Goal: Task Accomplishment & Management: Manage account settings

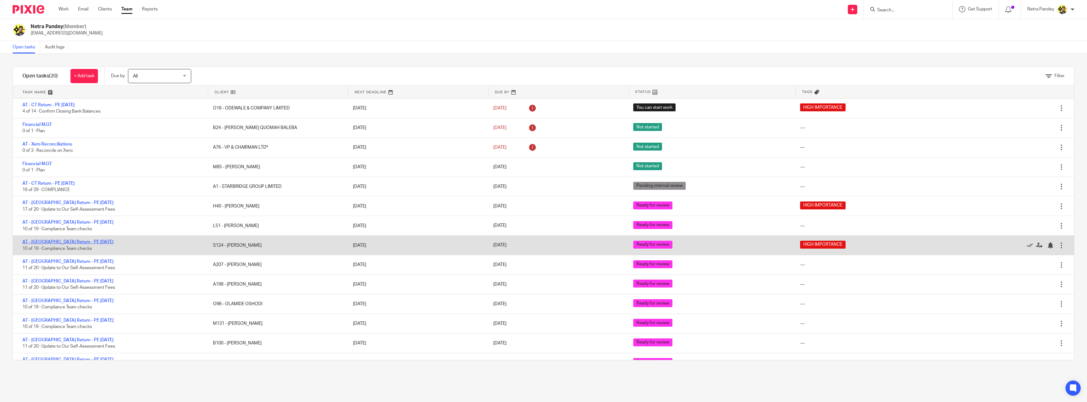
click at [76, 242] on link "AT - [GEOGRAPHIC_DATA] Return - PE [DATE]" at bounding box center [67, 242] width 91 height 4
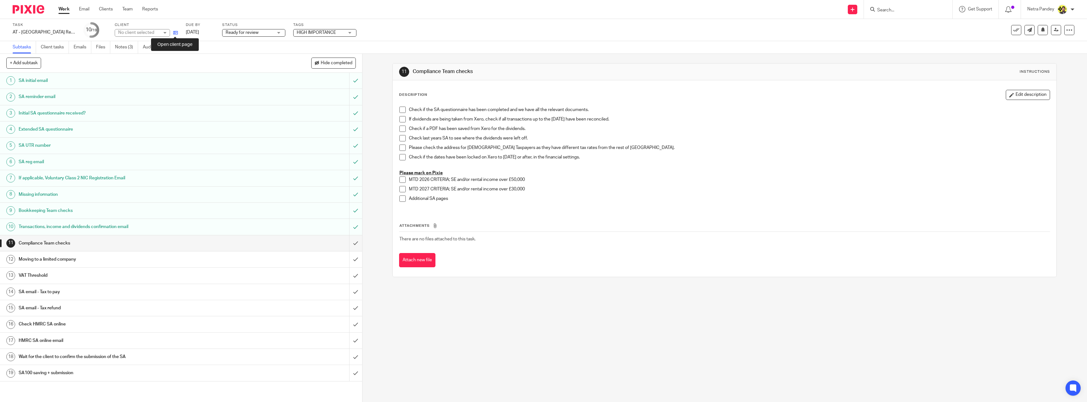
click at [177, 33] on icon at bounding box center [175, 32] width 5 height 5
drag, startPoint x: 401, startPoint y: 110, endPoint x: 399, endPoint y: 115, distance: 5.4
click at [401, 111] on span at bounding box center [403, 110] width 6 height 6
drag, startPoint x: 397, startPoint y: 120, endPoint x: 400, endPoint y: 122, distance: 3.5
click at [397, 120] on div "Check if the SA questionnaire has been completed and we have all the relevant d…" at bounding box center [724, 156] width 657 height 106
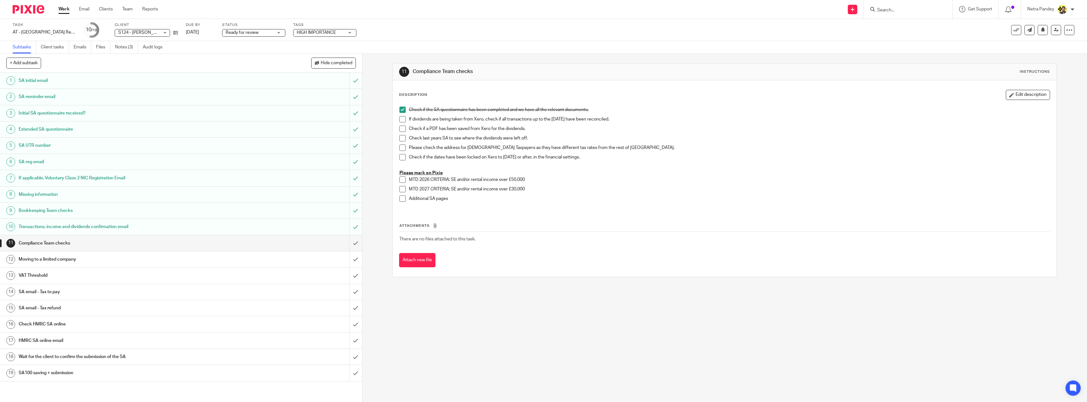
click at [400, 122] on span at bounding box center [403, 119] width 6 height 6
click at [400, 138] on span at bounding box center [403, 138] width 6 height 6
click at [402, 131] on span at bounding box center [403, 128] width 6 height 6
click at [401, 146] on span at bounding box center [403, 147] width 6 height 6
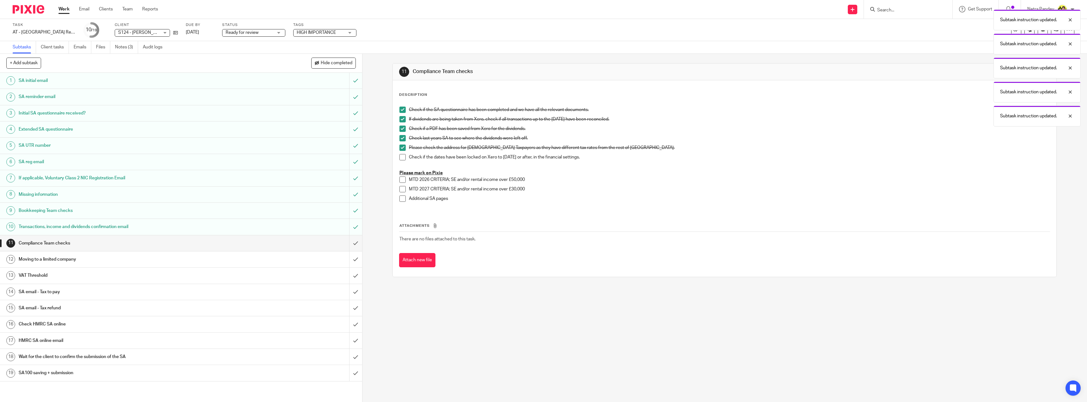
click at [401, 154] on span at bounding box center [403, 157] width 6 height 6
click at [401, 198] on span at bounding box center [403, 198] width 6 height 6
click at [351, 244] on input "submit" at bounding box center [181, 243] width 362 height 16
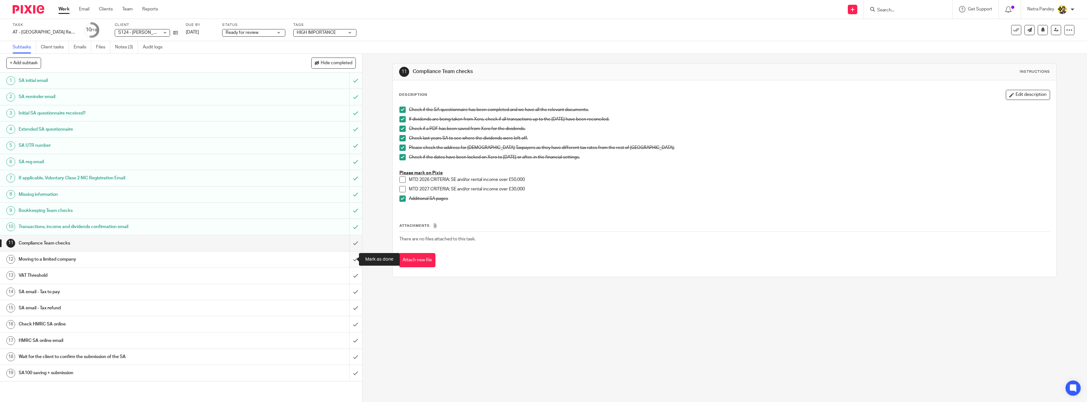
click at [352, 256] on input "submit" at bounding box center [181, 259] width 362 height 16
click at [347, 277] on input "submit" at bounding box center [181, 275] width 362 height 16
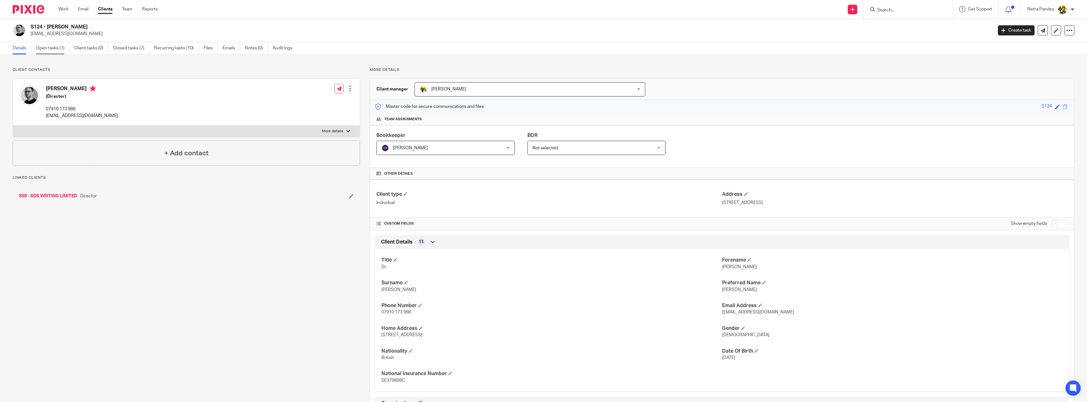
click at [57, 48] on link "Open tasks (1)" at bounding box center [53, 48] width 34 height 12
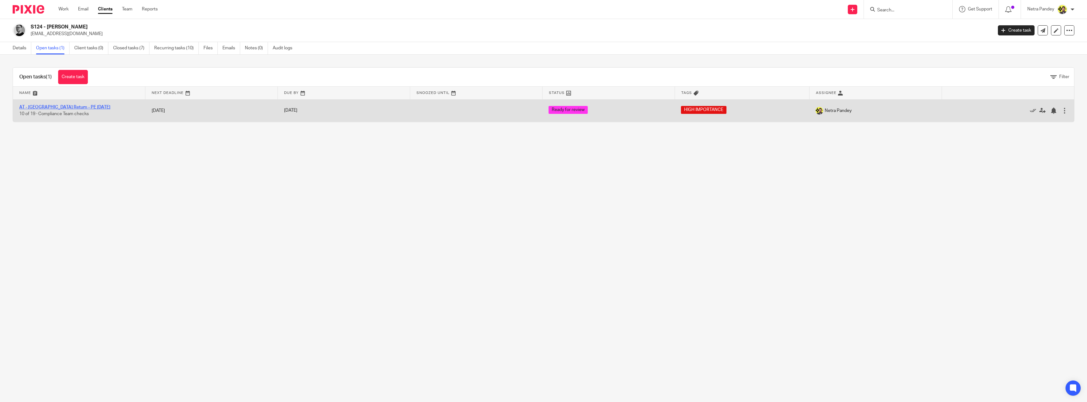
click at [52, 106] on link "AT - [GEOGRAPHIC_DATA] Return - PE [DATE]" at bounding box center [64, 107] width 91 height 4
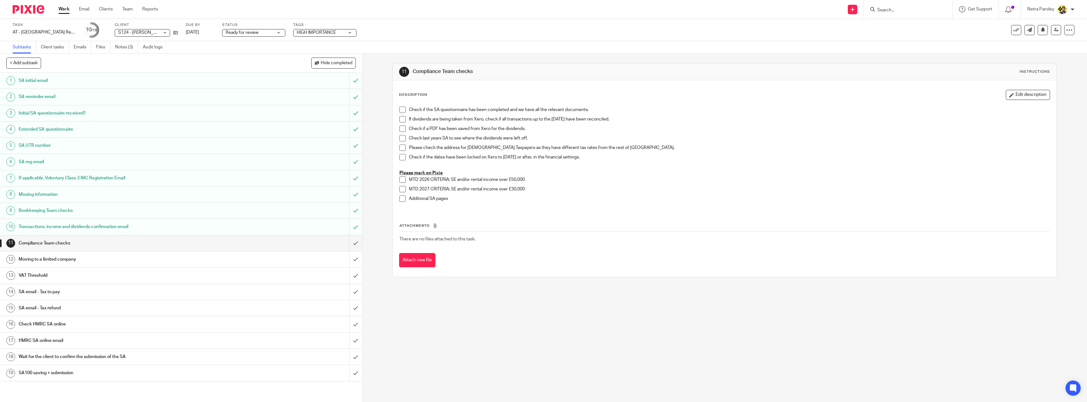
click at [912, 11] on input "Search" at bounding box center [905, 11] width 57 height 6
type input "baleba"
click button "submit" at bounding box center [0, 0] width 0 height 0
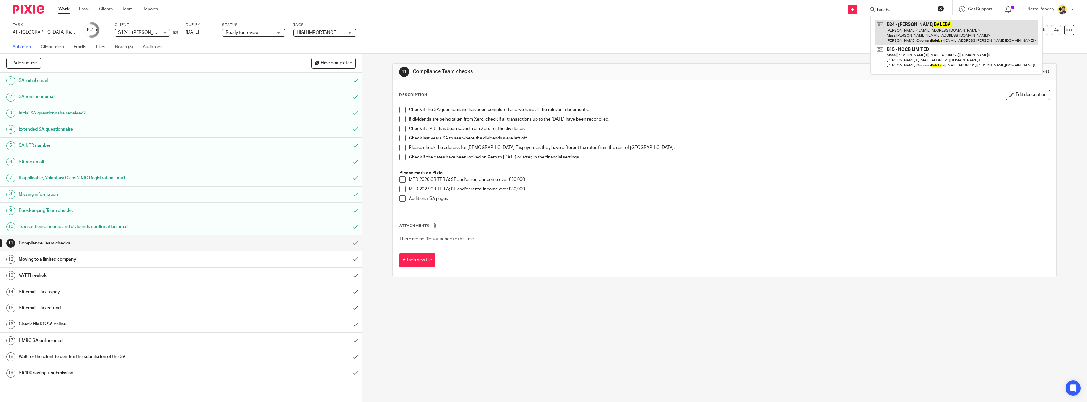
click at [918, 28] on link at bounding box center [957, 32] width 162 height 25
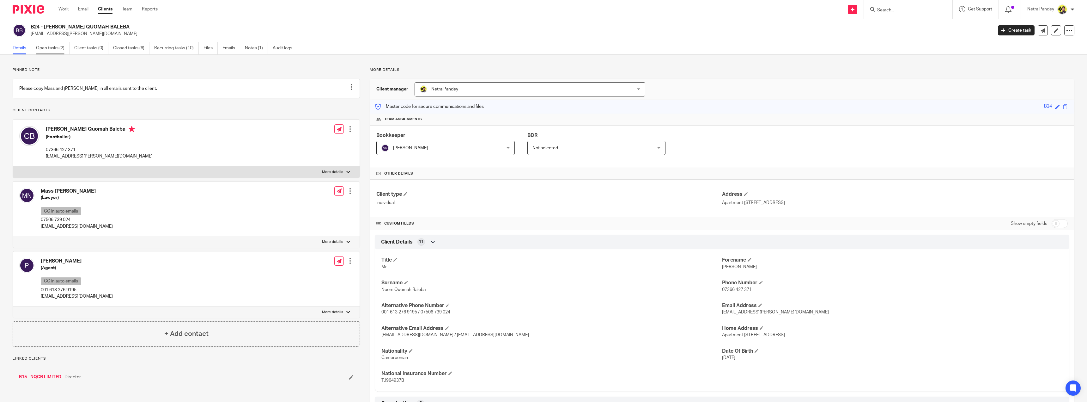
click at [53, 49] on link "Open tasks (2)" at bounding box center [53, 48] width 34 height 12
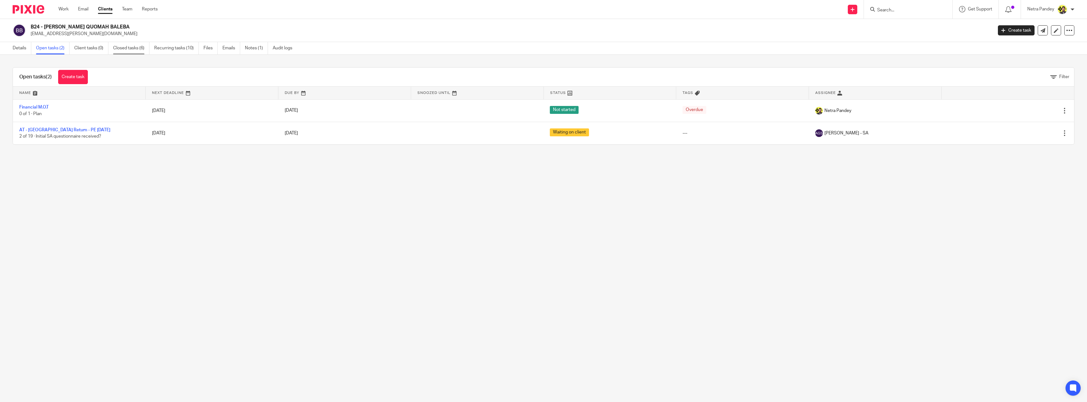
click at [136, 51] on link "Closed tasks (6)" at bounding box center [131, 48] width 36 height 12
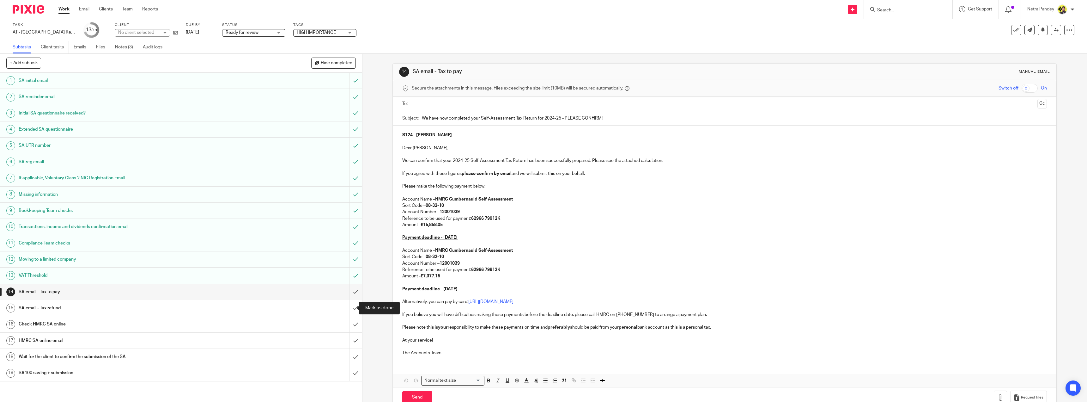
click at [350, 311] on input "submit" at bounding box center [181, 308] width 362 height 16
click at [347, 327] on input "submit" at bounding box center [181, 324] width 362 height 16
click at [347, 340] on input "submit" at bounding box center [181, 341] width 362 height 16
drag, startPoint x: 434, startPoint y: 224, endPoint x: 424, endPoint y: 223, distance: 9.5
click at [424, 223] on p "Amount - £15,858.05" at bounding box center [724, 225] width 645 height 6
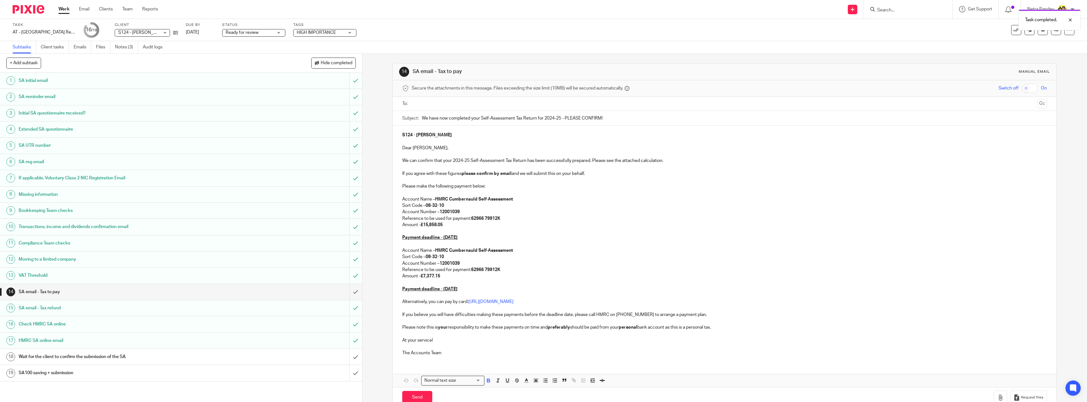
click at [425, 223] on strong "£15,858.05" at bounding box center [432, 225] width 22 height 4
click at [426, 224] on strong "£15,858.05" at bounding box center [432, 225] width 22 height 4
click at [425, 225] on strong "£15,858.05" at bounding box center [432, 225] width 22 height 4
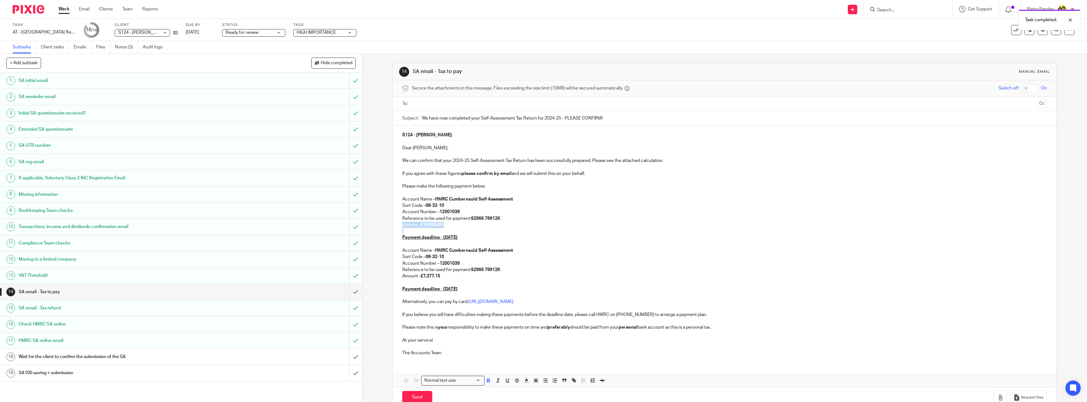
click at [443, 226] on strong "£15,858.05" at bounding box center [432, 225] width 22 height 4
drag, startPoint x: 443, startPoint y: 226, endPoint x: 424, endPoint y: 223, distance: 19.5
click at [424, 223] on p "Amount - £15,858.05" at bounding box center [724, 225] width 645 height 6
drag, startPoint x: 442, startPoint y: 277, endPoint x: 423, endPoint y: 275, distance: 19.7
click at [423, 275] on p "Amount - £7,377.15" at bounding box center [724, 276] width 645 height 6
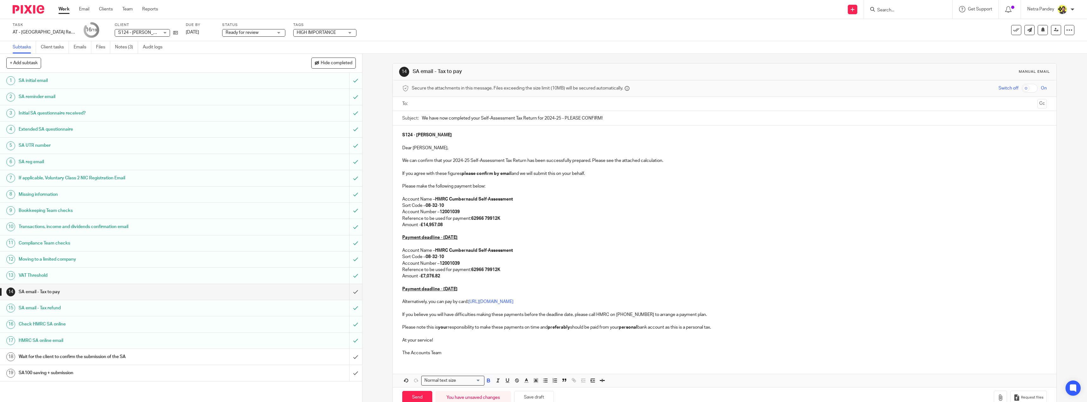
click at [483, 278] on p "Amount - £7,076.82" at bounding box center [724, 276] width 645 height 6
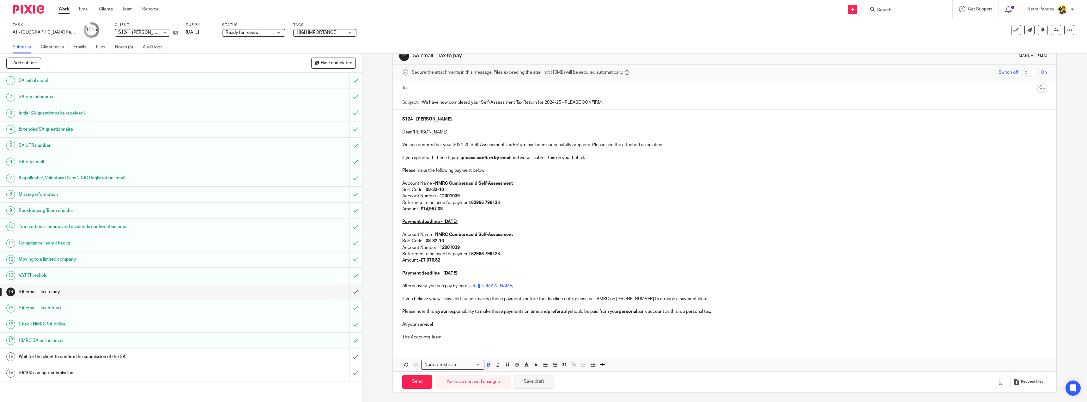
click at [542, 377] on button "Save draft" at bounding box center [534, 382] width 40 height 14
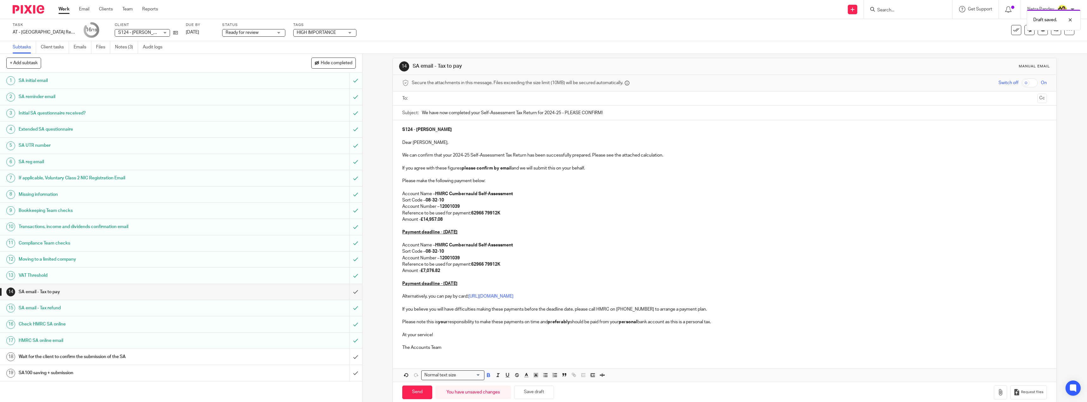
scroll to position [0, 0]
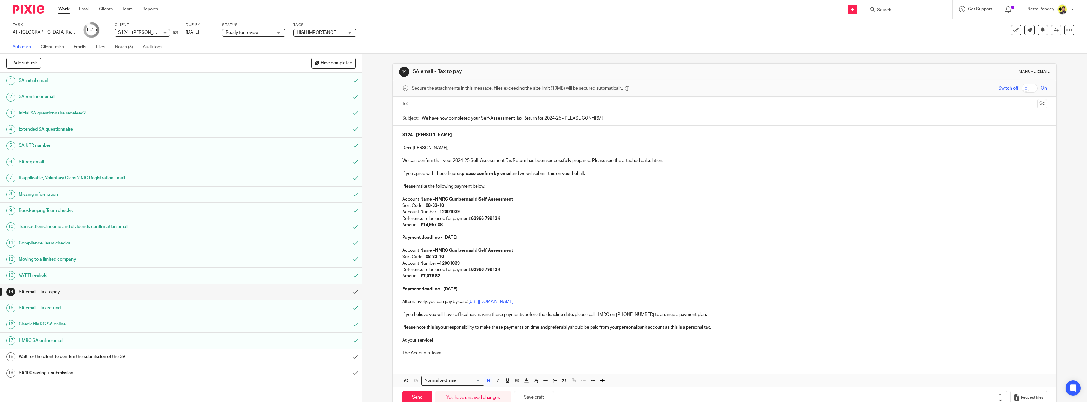
click at [127, 46] on link "Notes (3)" at bounding box center [126, 47] width 23 height 12
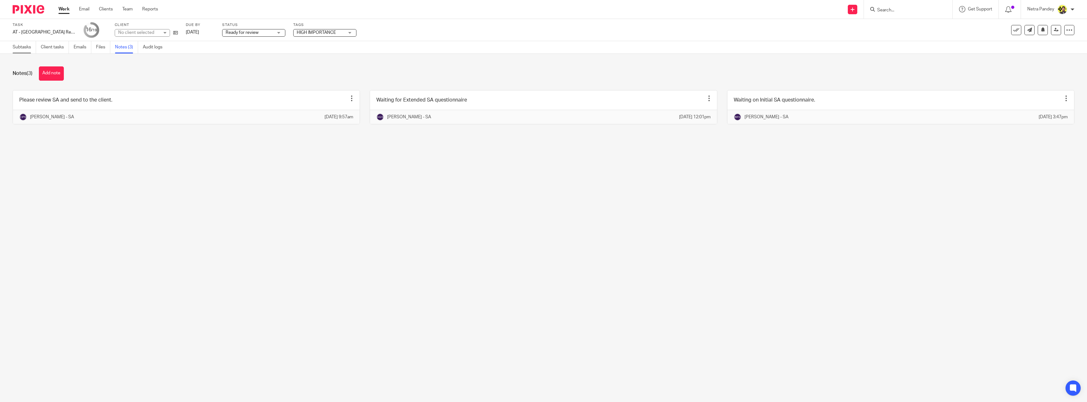
click at [23, 44] on link "Subtasks" at bounding box center [24, 47] width 23 height 12
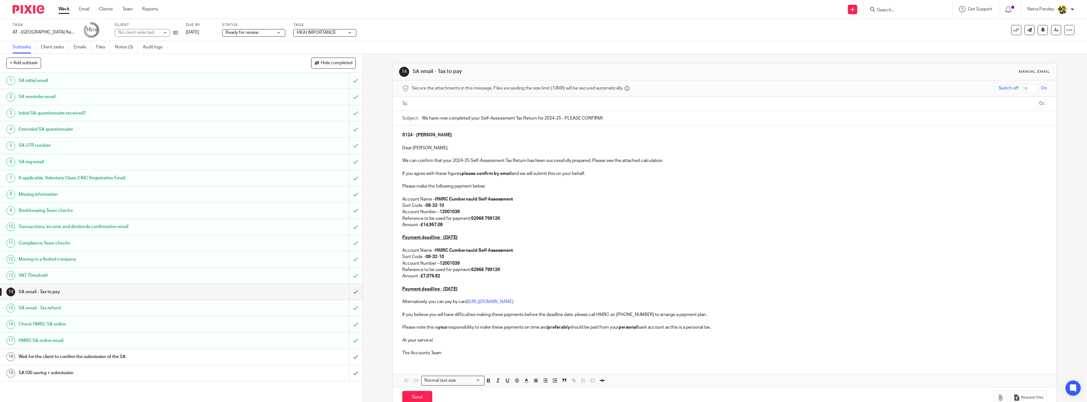
click at [424, 102] on input "text" at bounding box center [724, 103] width 621 height 7
click at [1038, 102] on button "Cc" at bounding box center [1042, 104] width 9 height 9
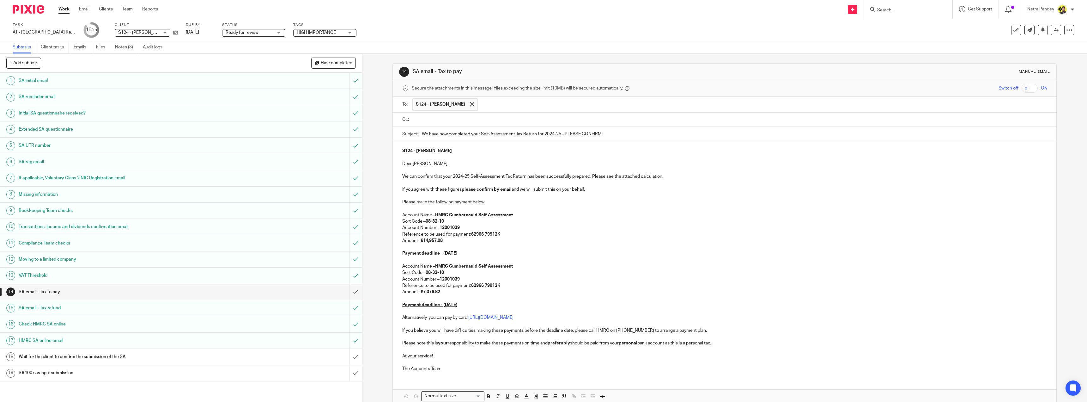
click at [448, 119] on input "text" at bounding box center [729, 119] width 631 height 7
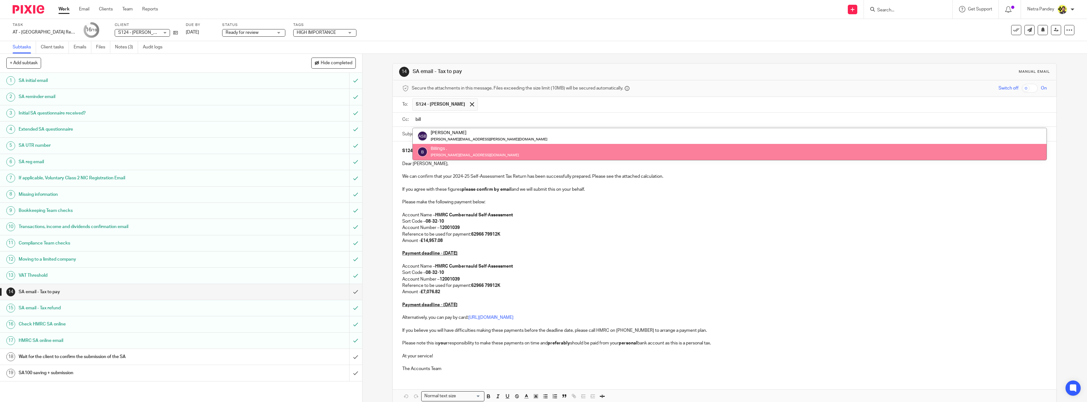
type input "bill"
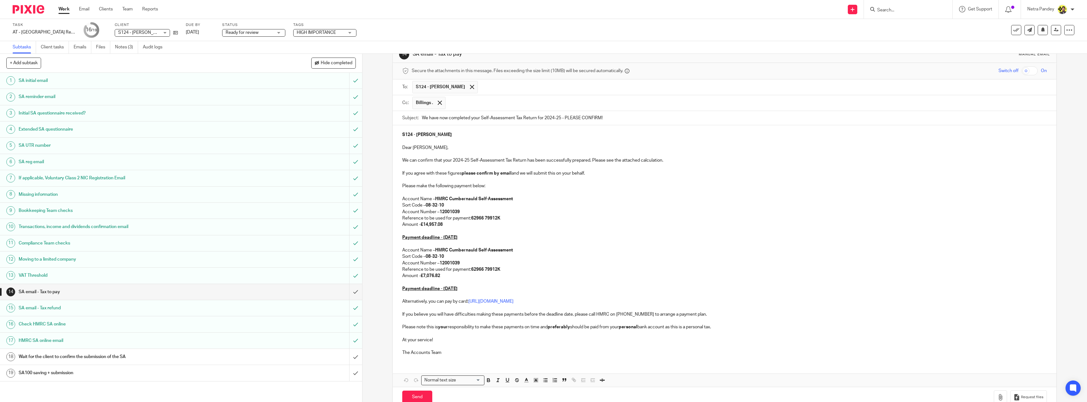
scroll to position [33, 0]
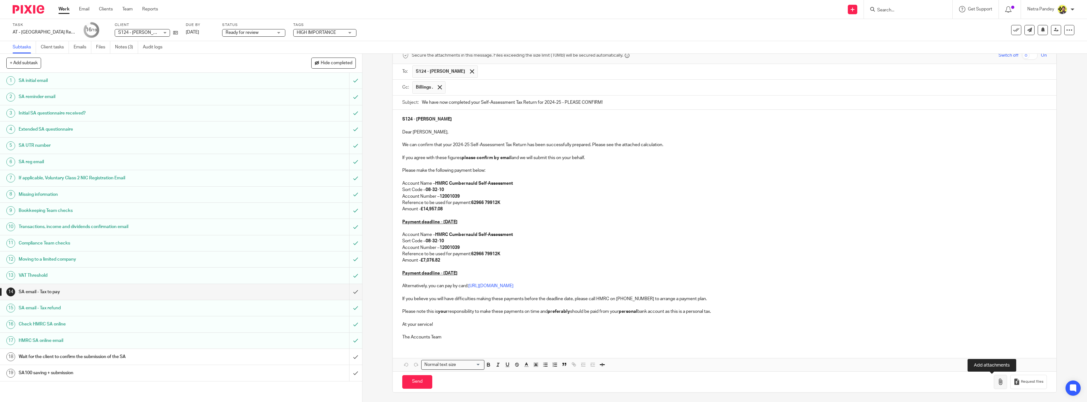
click at [998, 382] on icon "button" at bounding box center [1001, 381] width 6 height 6
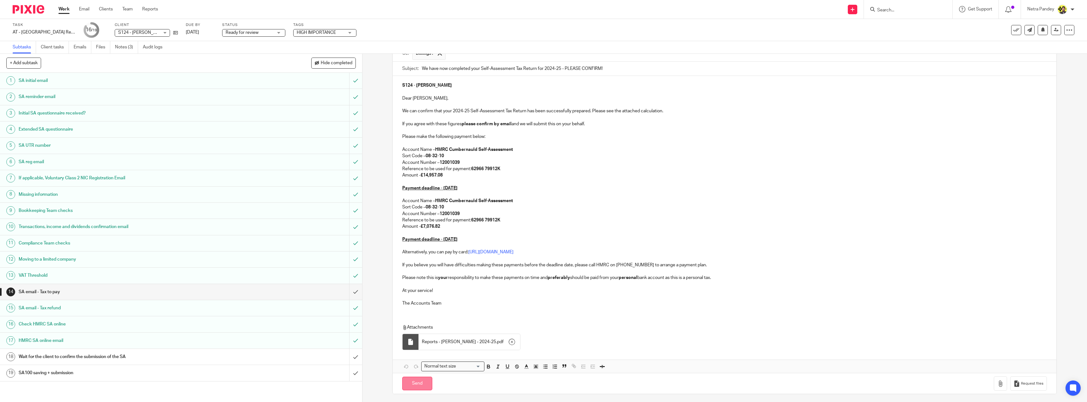
scroll to position [68, 0]
click at [417, 381] on input "Send" at bounding box center [417, 382] width 30 height 14
type input "Sent"
click at [130, 49] on link "Notes (3)" at bounding box center [126, 47] width 23 height 12
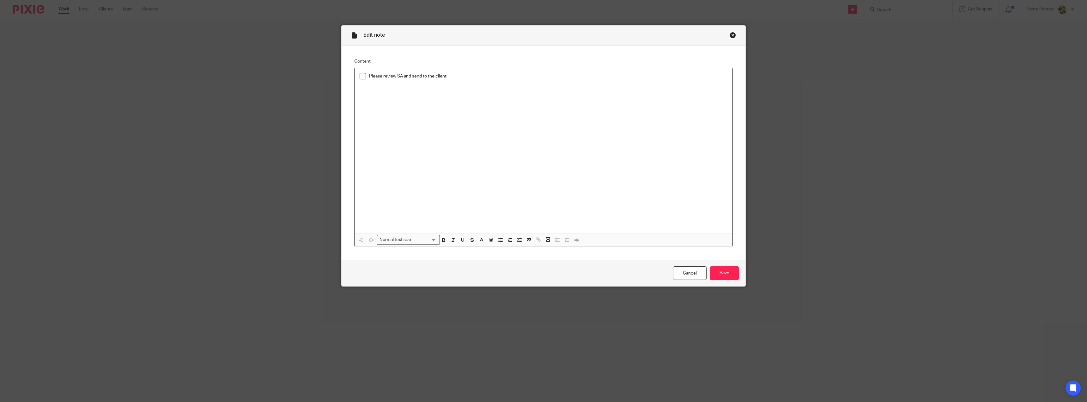
click at [362, 76] on span at bounding box center [363, 76] width 6 height 6
click at [725, 276] on input "Save" at bounding box center [724, 273] width 29 height 14
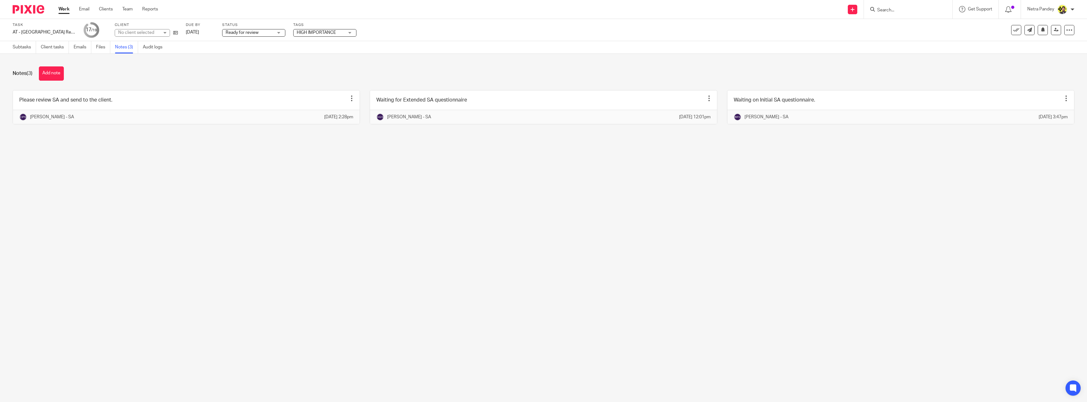
click at [232, 32] on span "Ready for review" at bounding box center [242, 32] width 33 height 4
click at [246, 128] on li "Ready to file" at bounding box center [253, 132] width 63 height 13
click at [307, 34] on span "HIGH IMPORTANCE" at bounding box center [316, 32] width 39 height 4
click at [338, 121] on span "HIGH IMPORTANCE" at bounding box center [323, 120] width 39 height 4
checkbox input "false"
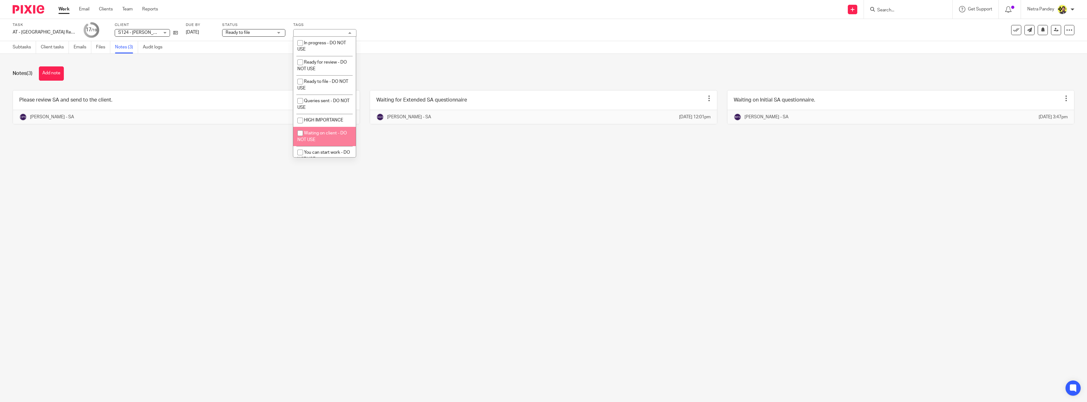
click at [416, 207] on main "Task AT - [GEOGRAPHIC_DATA] Return - PE [DATE] Save AT - [GEOGRAPHIC_DATA] Retu…" at bounding box center [543, 201] width 1087 height 402
click at [1054, 29] on icon at bounding box center [1056, 30] width 5 height 5
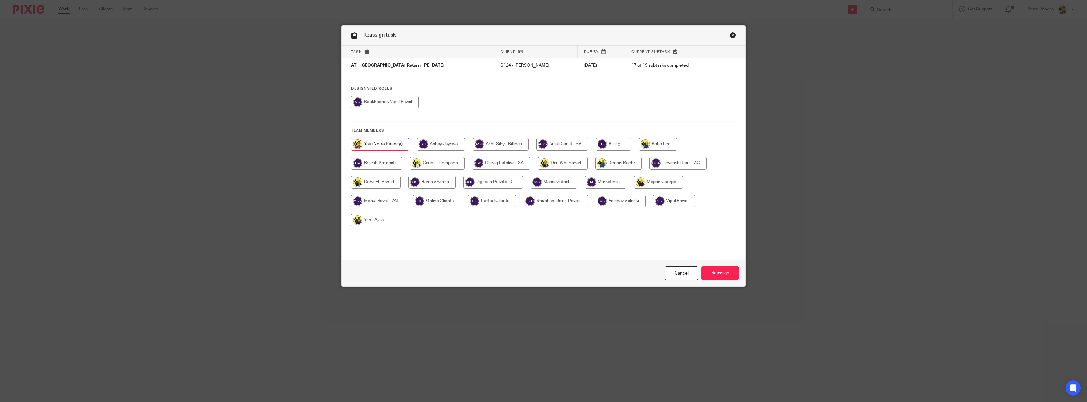
click at [620, 141] on input "radio" at bounding box center [613, 144] width 35 height 13
radio input "true"
click at [726, 275] on input "Reassign" at bounding box center [721, 273] width 38 height 14
